Goal: Transaction & Acquisition: Download file/media

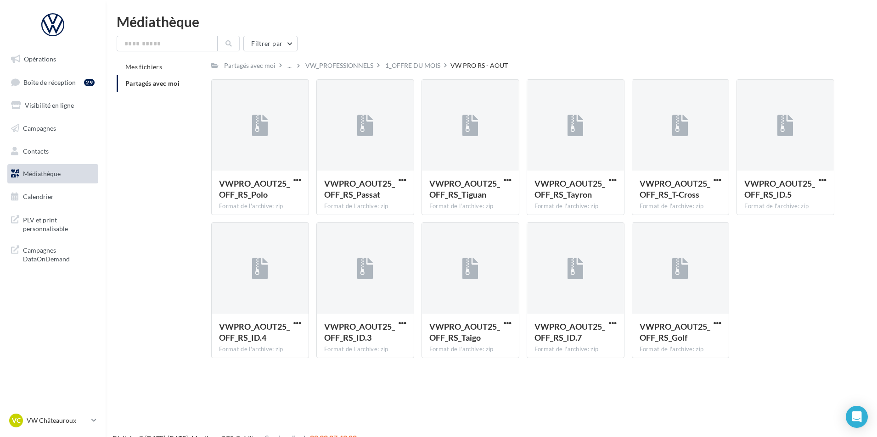
click at [184, 86] on li "Partagés avec moi" at bounding box center [160, 83] width 87 height 17
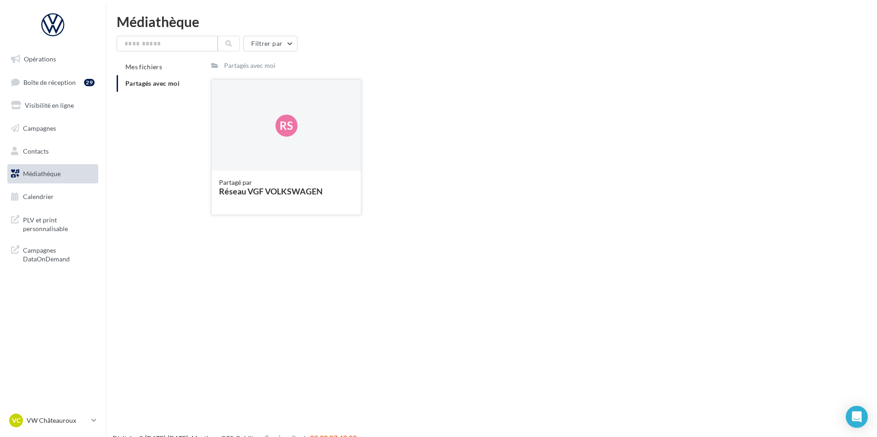
click at [320, 182] on div "Partagé par" at bounding box center [286, 182] width 134 height 9
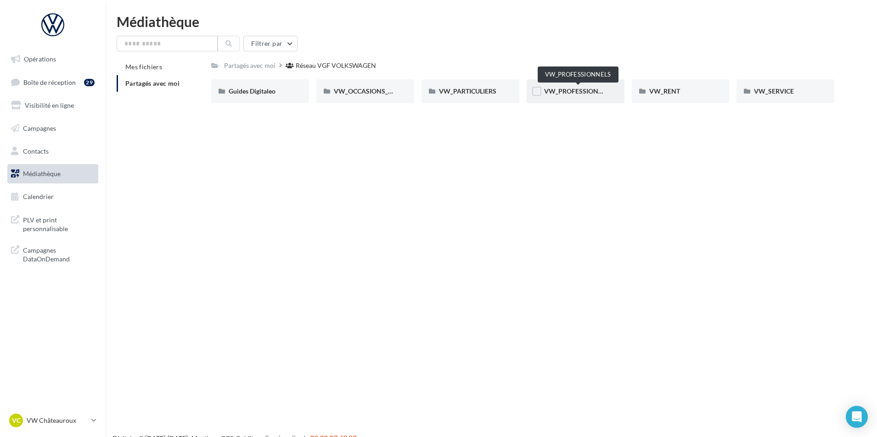
click at [565, 93] on span "VW_PROFESSIONNELS" at bounding box center [579, 91] width 70 height 8
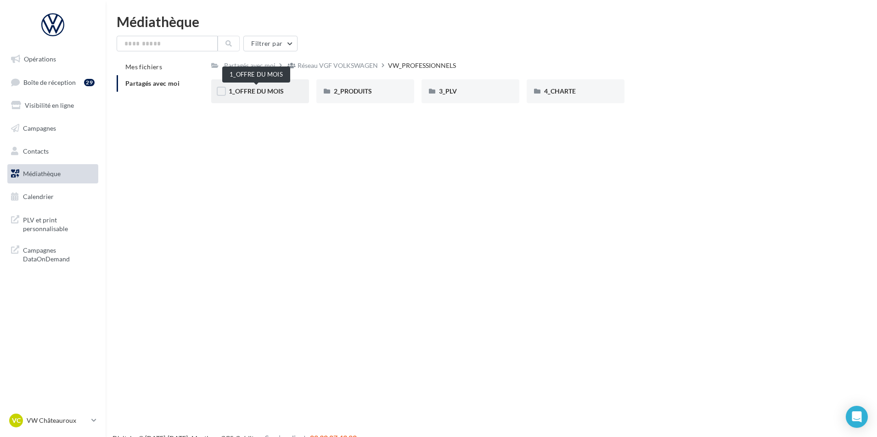
click at [272, 92] on span "1_OFFRE DU MOIS" at bounding box center [256, 91] width 55 height 8
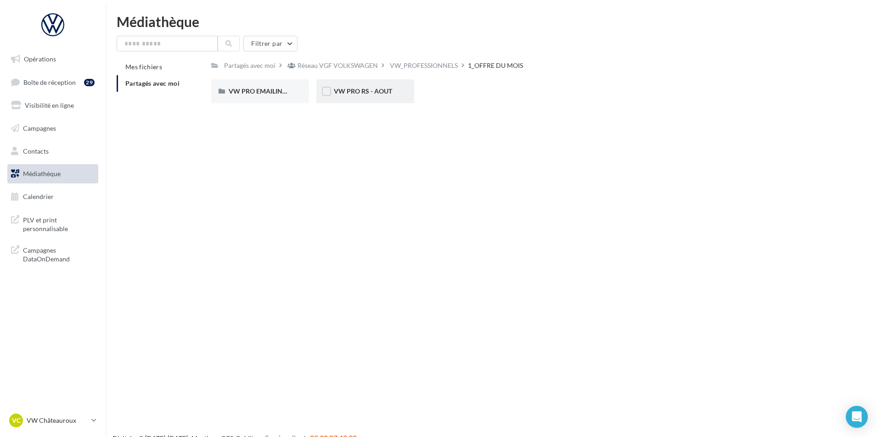
click at [374, 85] on div "VW PRO RS - AOUT" at bounding box center [365, 91] width 98 height 24
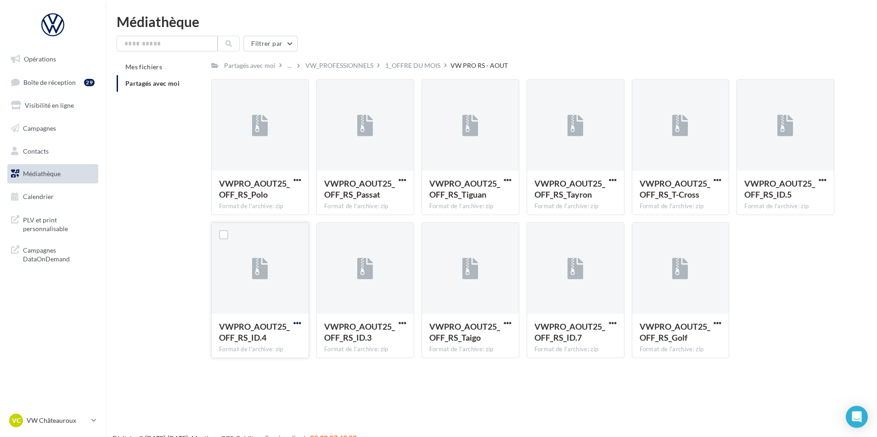
click at [296, 323] on span "button" at bounding box center [297, 323] width 8 height 8
click at [269, 338] on button "Télécharger" at bounding box center [257, 341] width 92 height 24
